Goal: Task Accomplishment & Management: Use online tool/utility

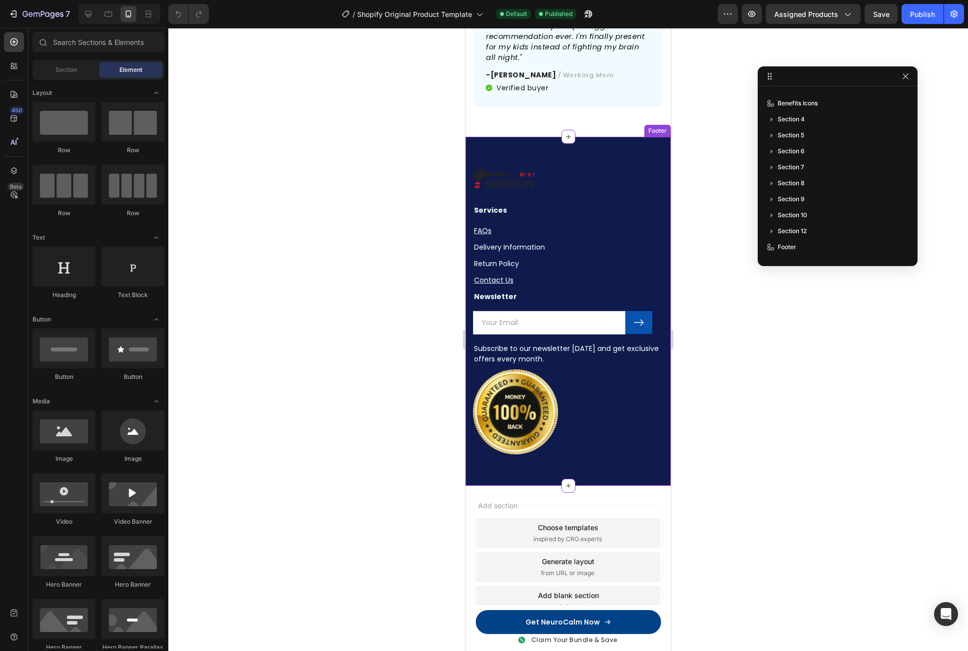
scroll to position [4686, 0]
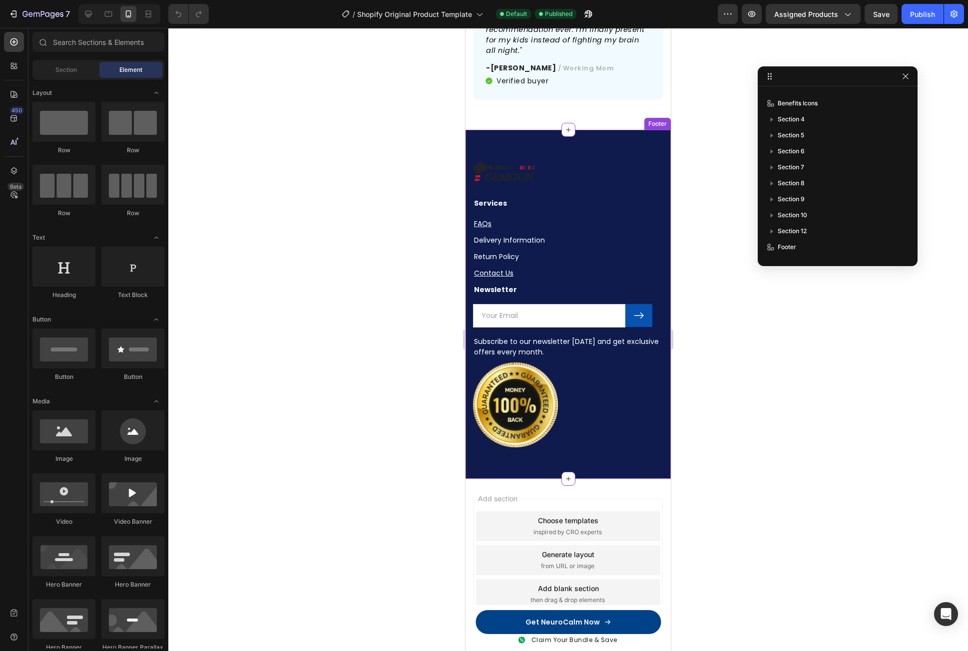
click at [524, 363] on img at bounding box center [515, 405] width 85 height 85
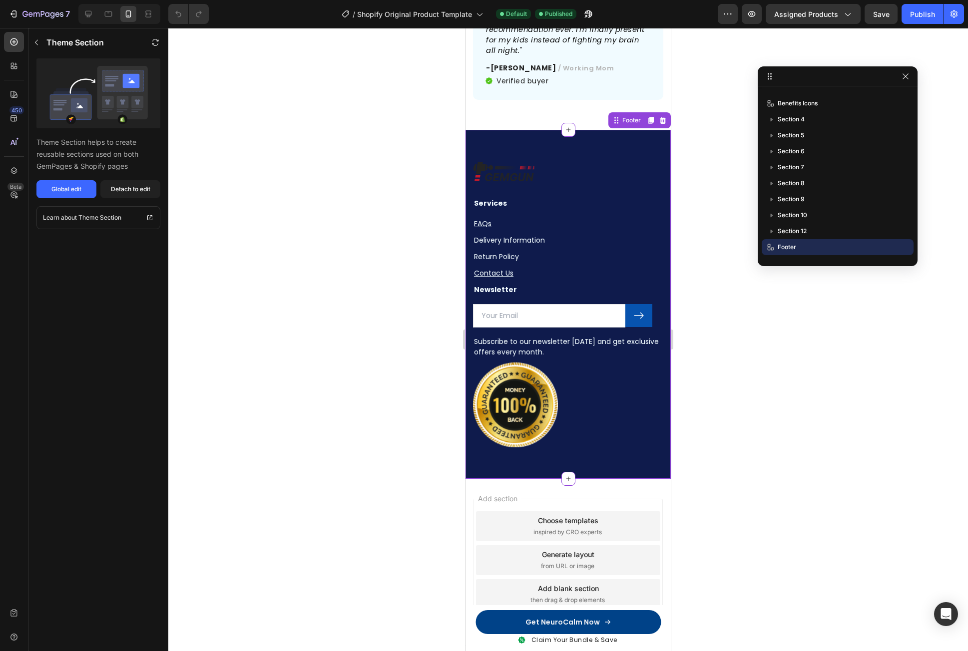
click at [576, 511] on div "Choose templates inspired by CRO experts" at bounding box center [568, 526] width 184 height 30
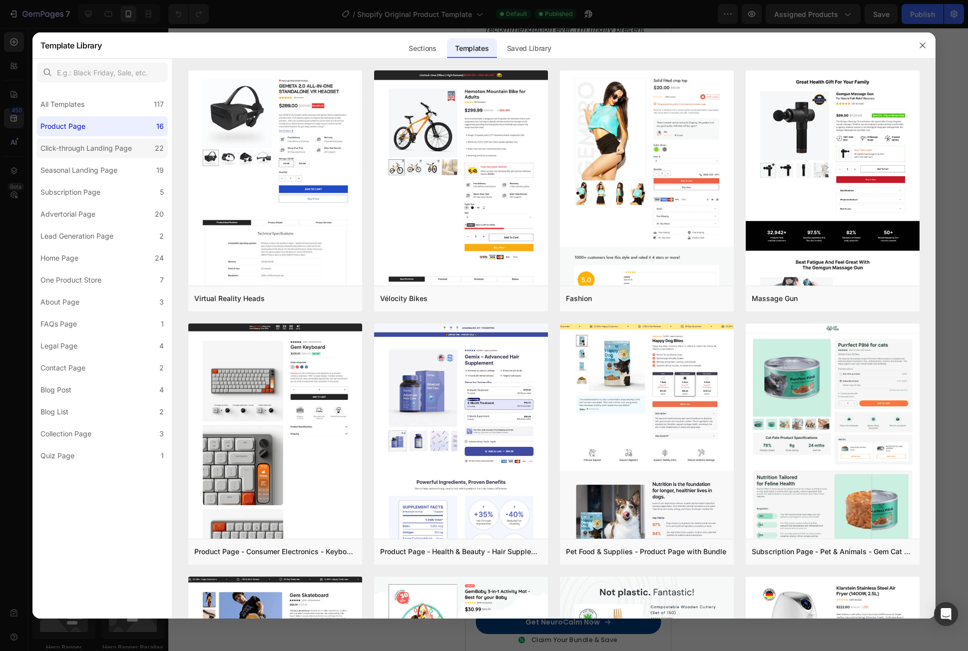
click at [106, 148] on div "Click-through Landing Page" at bounding box center [85, 148] width 91 height 12
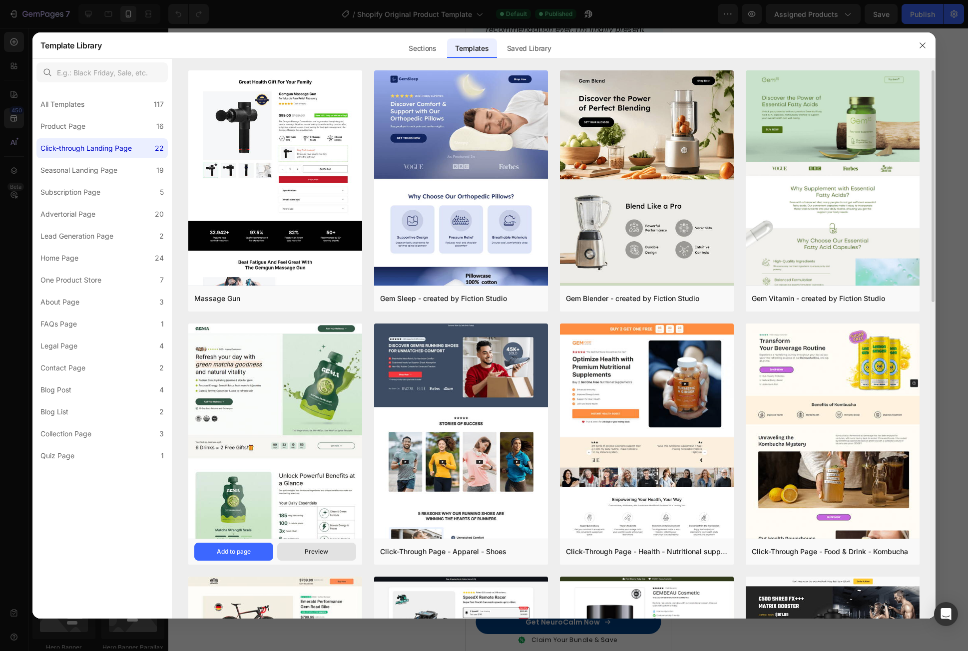
click at [308, 549] on div "Preview" at bounding box center [316, 551] width 23 height 9
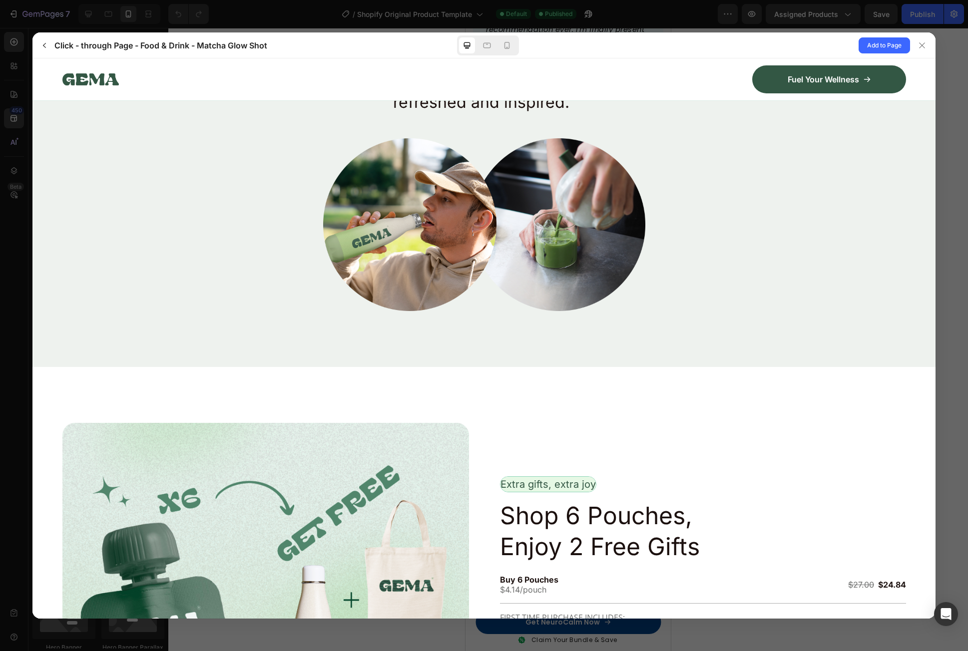
scroll to position [2297, 0]
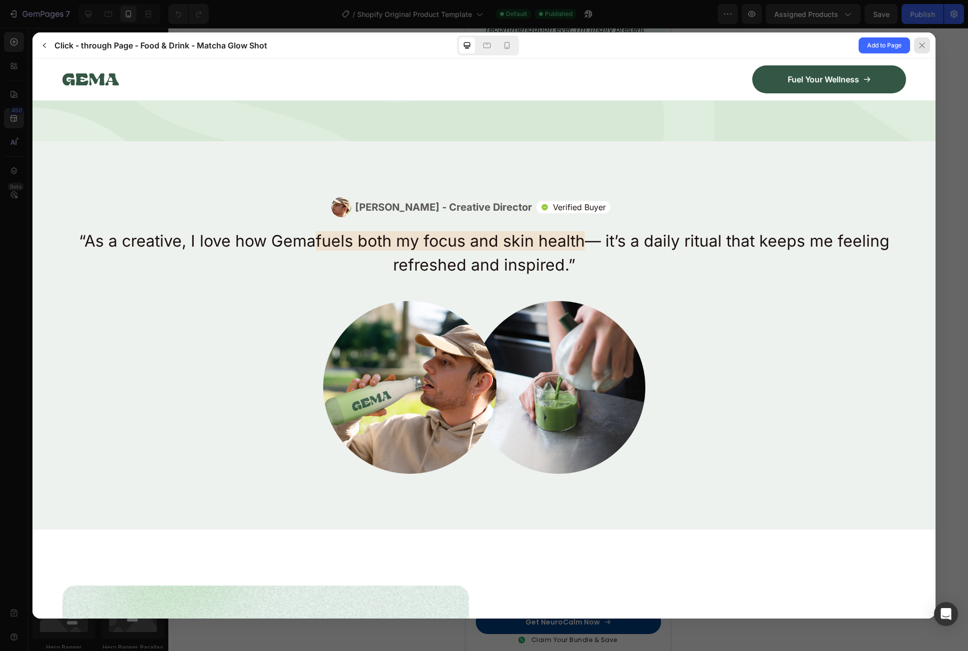
click at [922, 44] on icon at bounding box center [922, 45] width 8 height 8
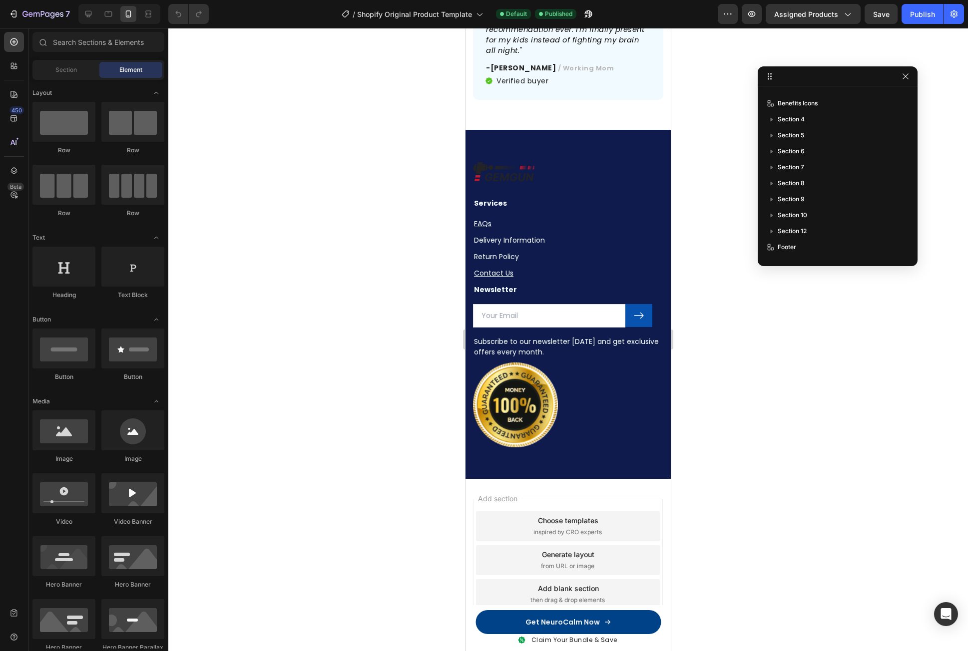
click at [596, 528] on span "inspired by CRO experts" at bounding box center [567, 532] width 68 height 9
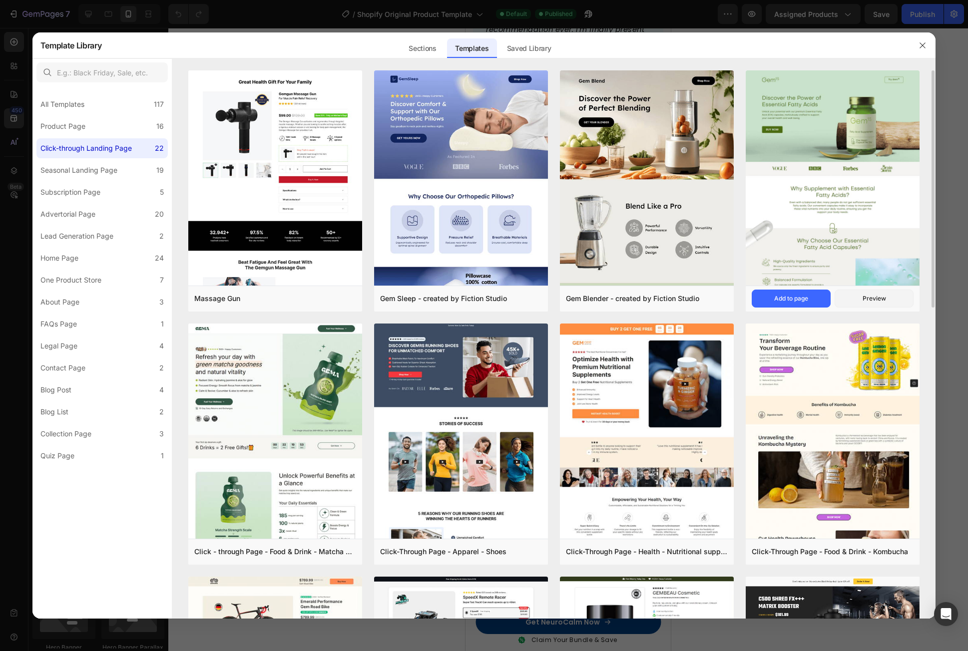
scroll to position [100, 0]
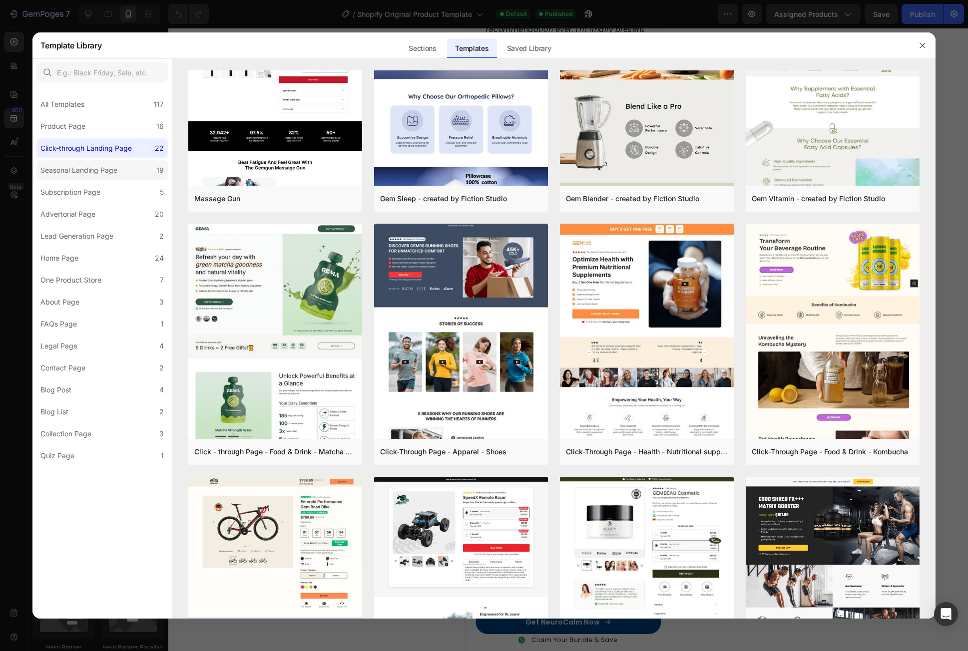
click at [98, 166] on div "Seasonal Landing Page" at bounding box center [78, 170] width 77 height 12
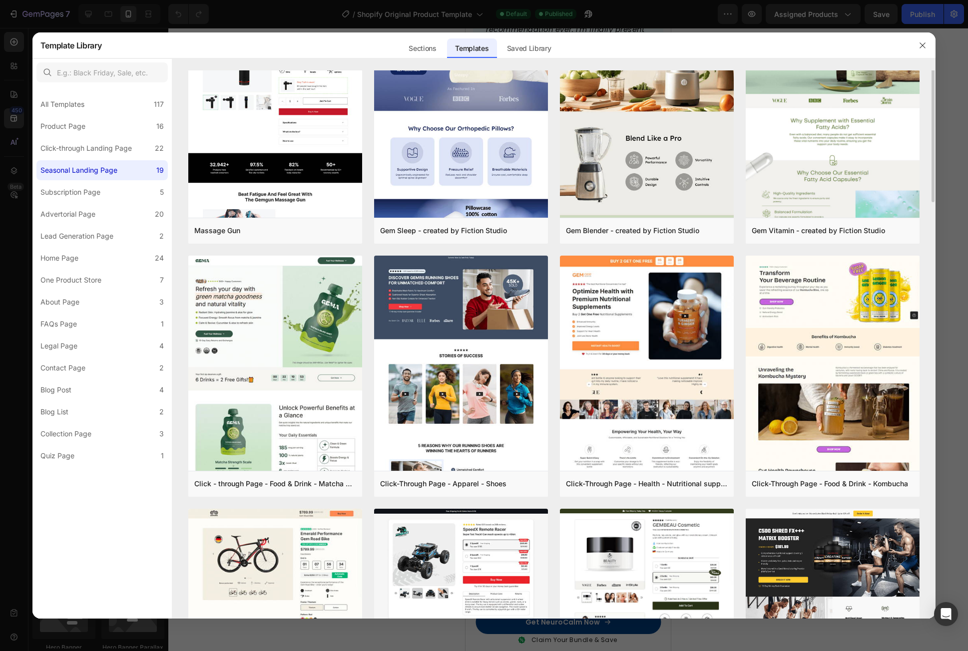
scroll to position [0, 0]
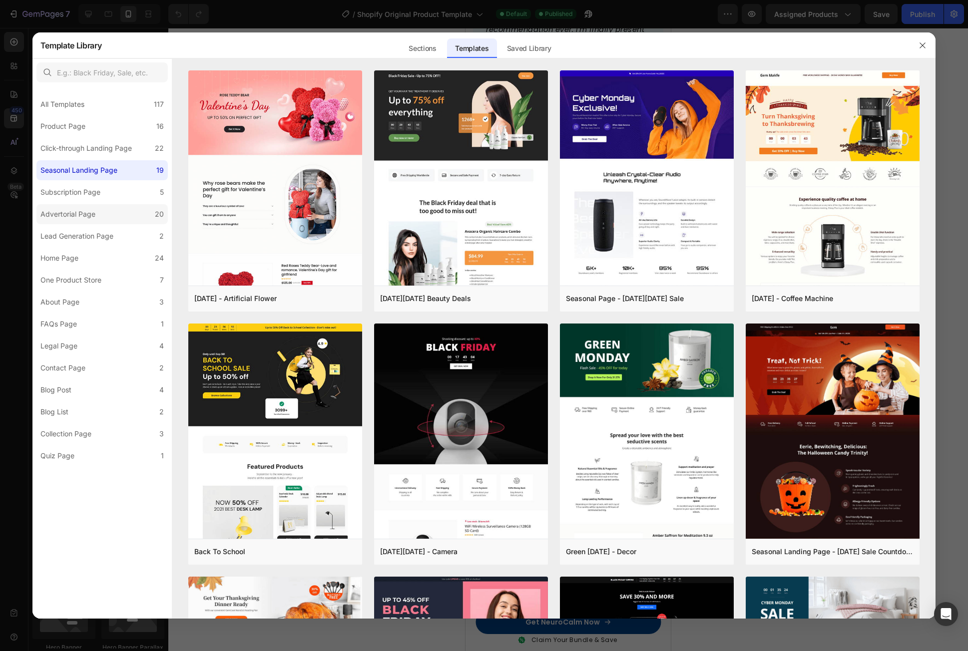
click at [81, 205] on label "Advertorial Page 20" at bounding box center [101, 214] width 131 height 20
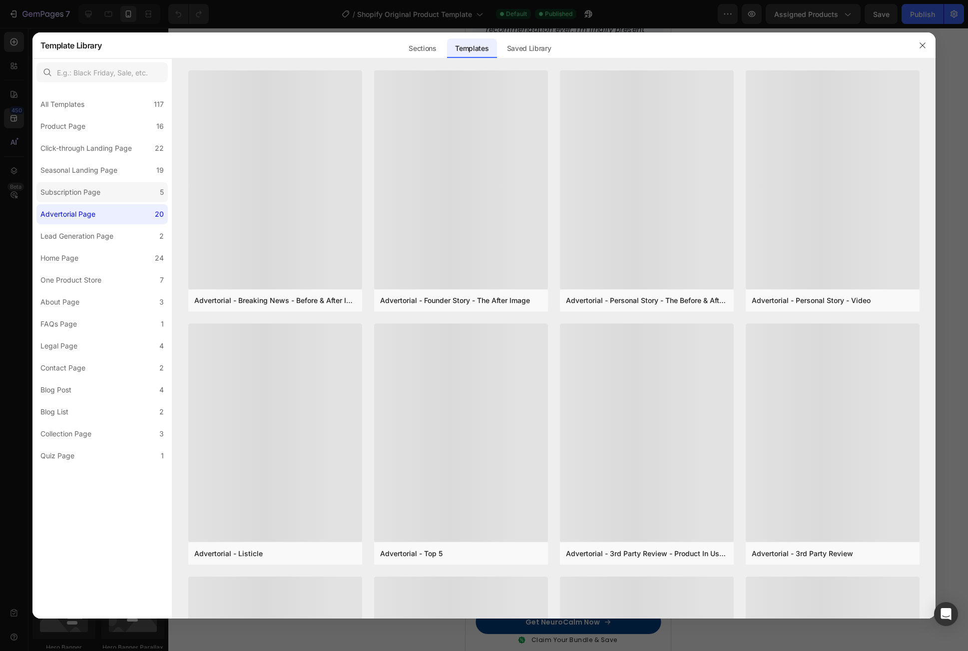
click at [109, 188] on label "Subscription Page 5" at bounding box center [101, 192] width 131 height 20
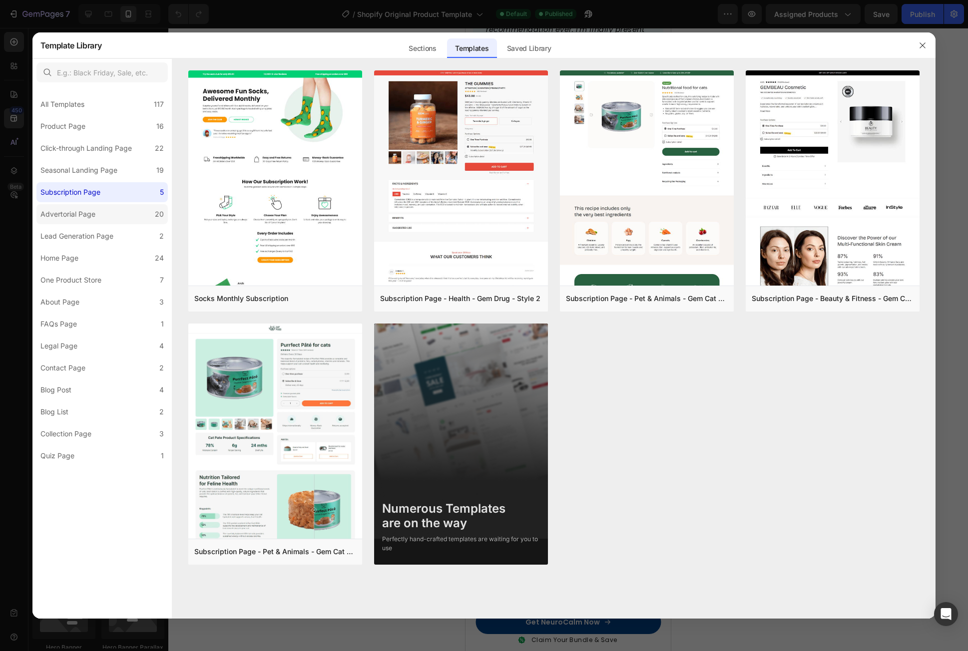
click at [102, 210] on label "Advertorial Page 20" at bounding box center [101, 214] width 131 height 20
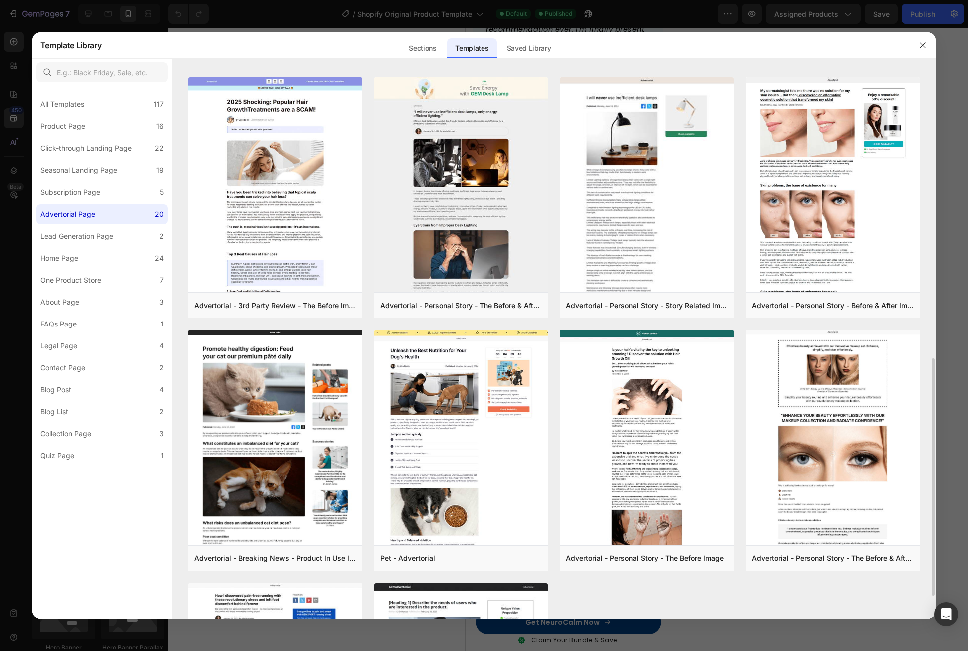
scroll to position [599, 0]
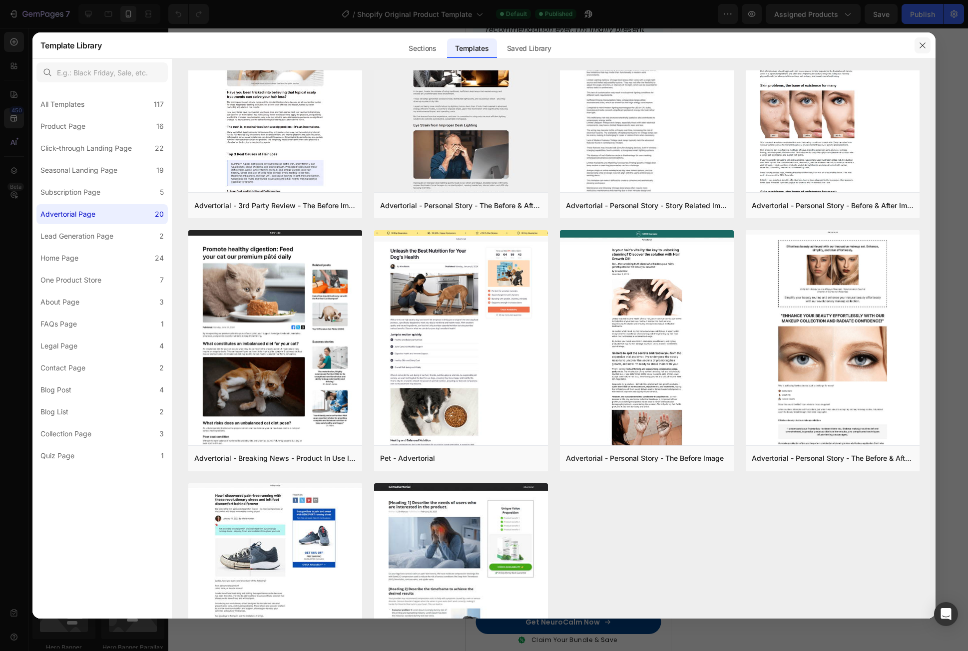
click at [922, 45] on icon "button" at bounding box center [922, 45] width 8 height 8
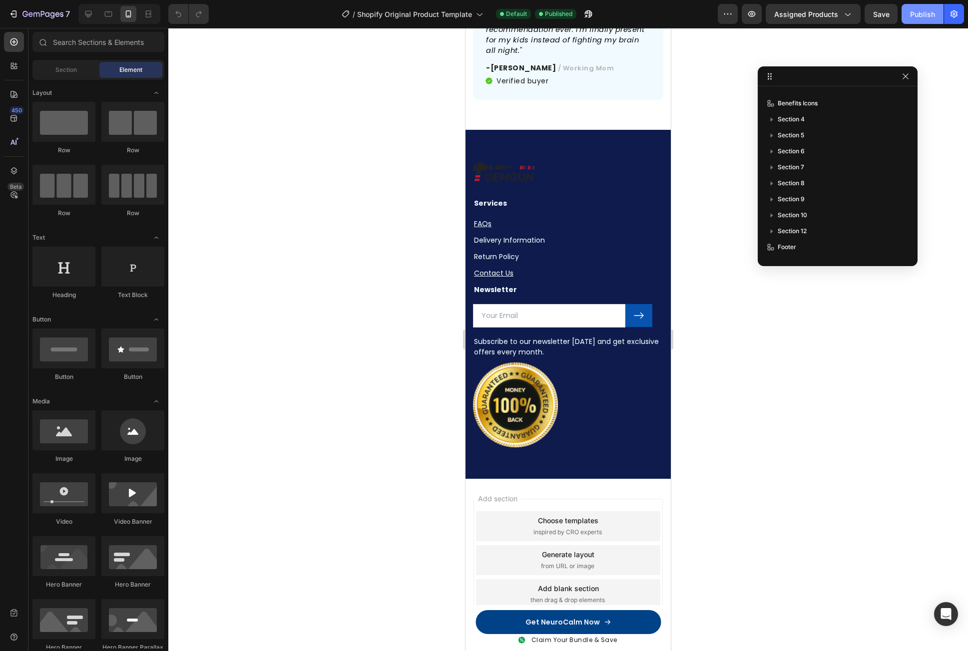
click at [936, 7] on button "Publish" at bounding box center [922, 14] width 42 height 20
